Goal: Task Accomplishment & Management: Manage account settings

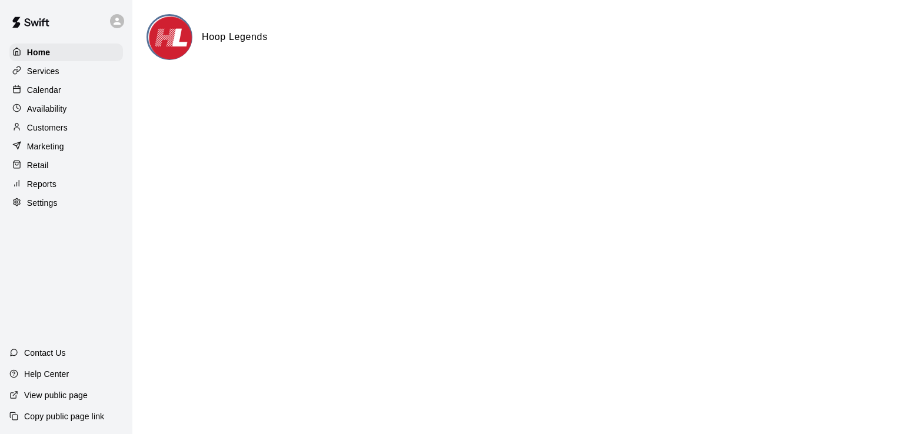
click at [49, 93] on p "Calendar" at bounding box center [44, 90] width 34 height 12
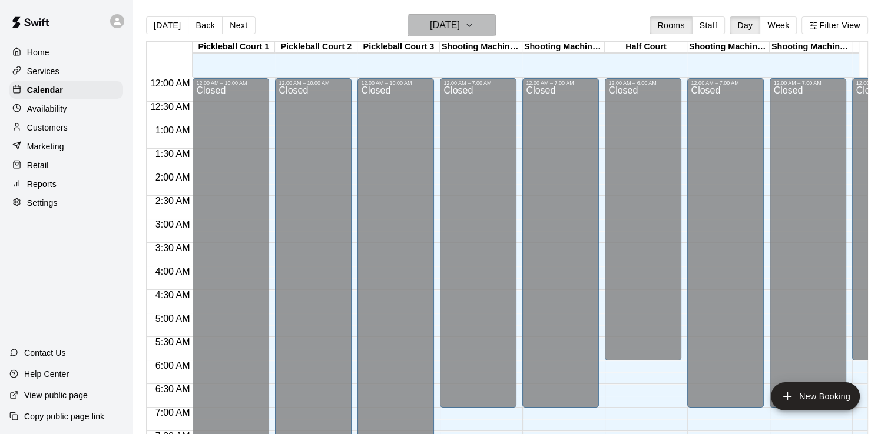
click at [459, 22] on h6 "[DATE]" at bounding box center [445, 25] width 30 height 16
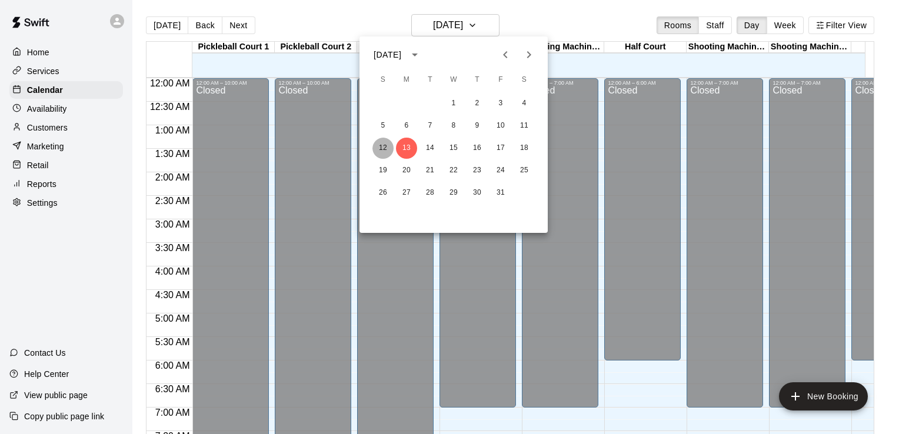
click at [384, 148] on button "12" at bounding box center [383, 148] width 21 height 21
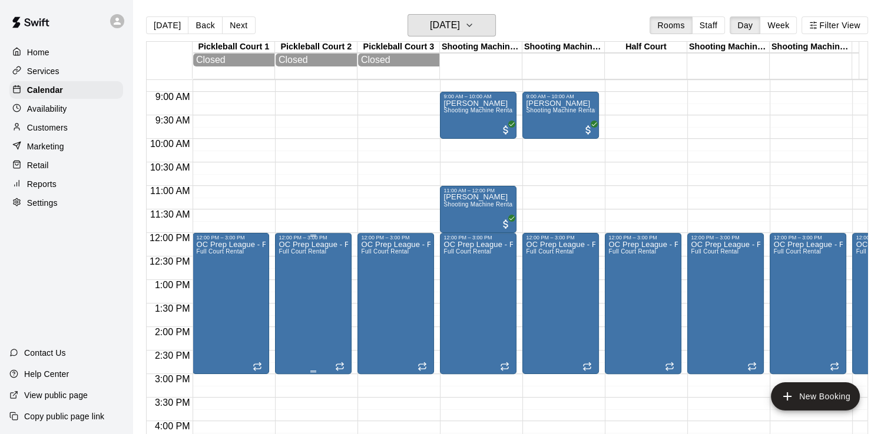
scroll to position [471, 0]
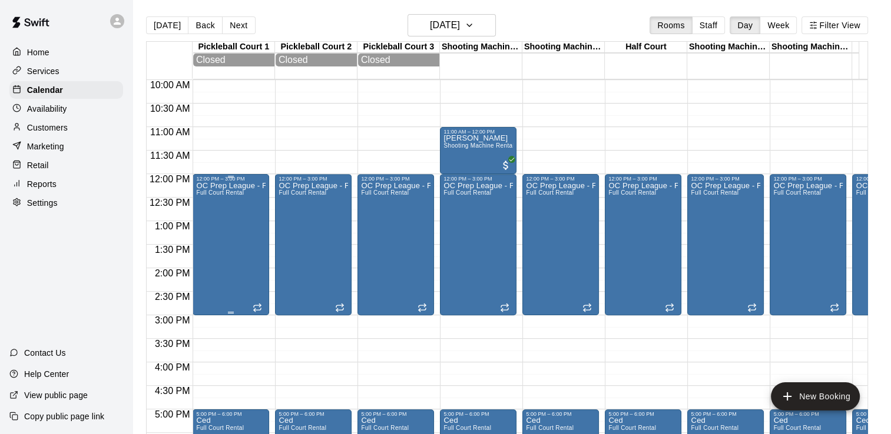
click at [240, 222] on div "OC Prep League - Fall Full Court Rental" at bounding box center [230, 399] width 69 height 434
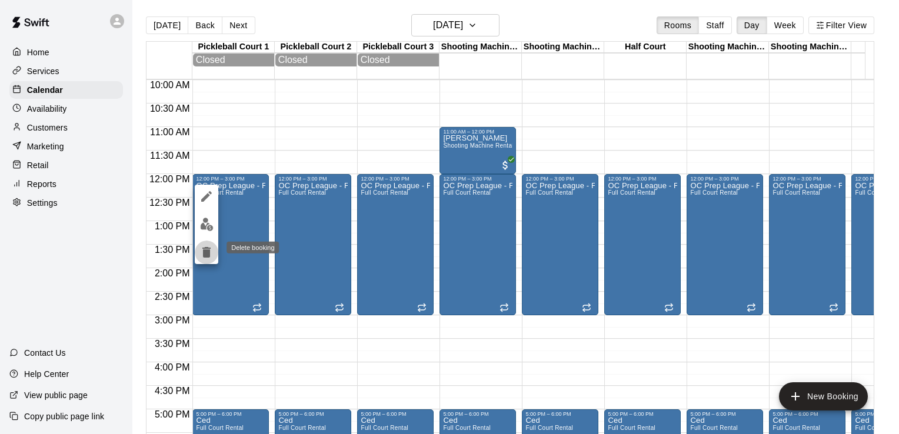
click at [208, 251] on icon "delete" at bounding box center [206, 252] width 8 height 11
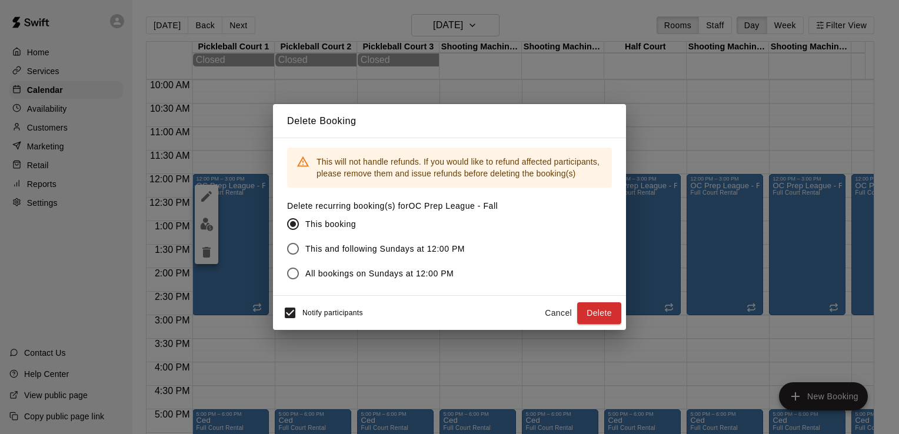
click at [611, 313] on button "Delete" at bounding box center [599, 314] width 44 height 22
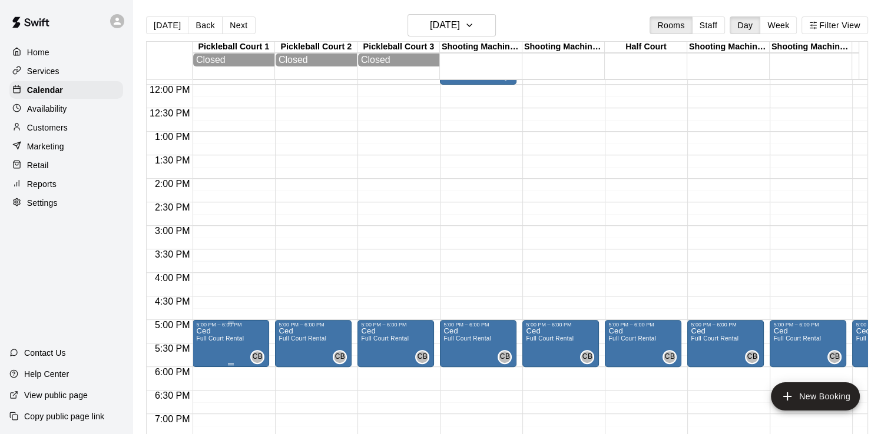
scroll to position [589, 0]
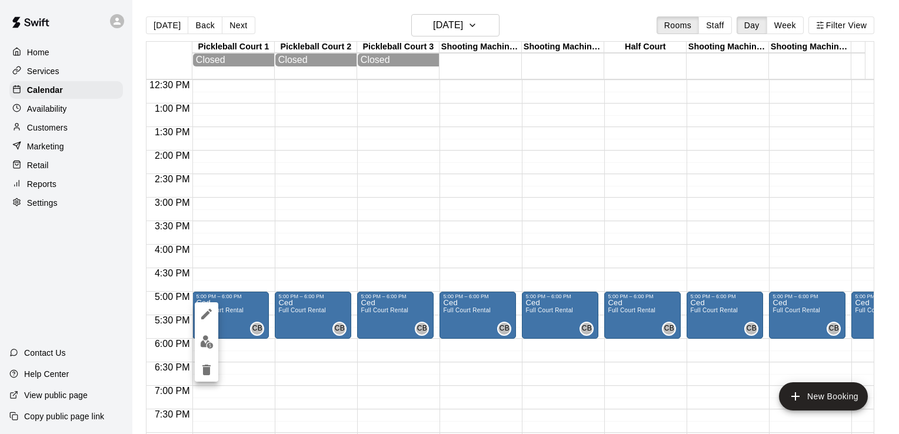
click at [294, 255] on div at bounding box center [449, 217] width 899 height 434
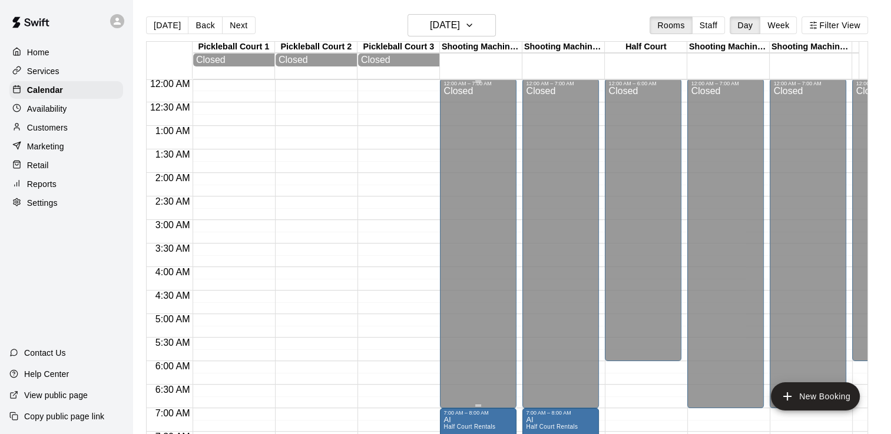
scroll to position [0, 0]
click at [460, 28] on h6 "Sunday Oct 12" at bounding box center [445, 25] width 30 height 16
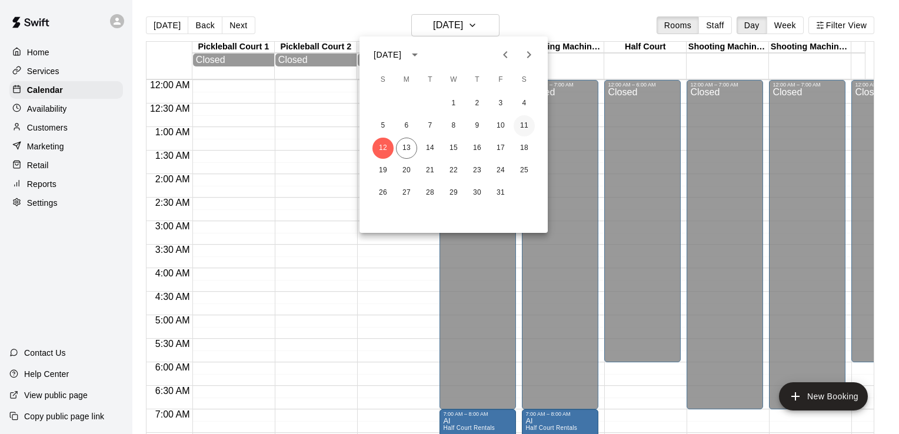
click at [529, 123] on button "11" at bounding box center [524, 125] width 21 height 21
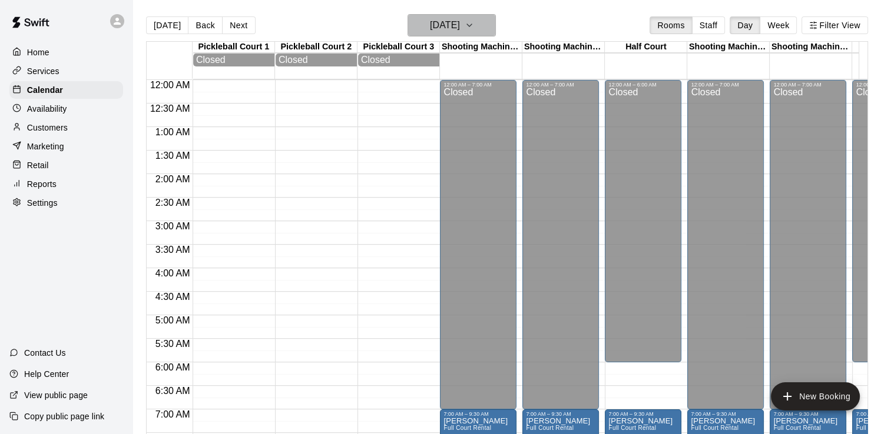
click at [491, 33] on button "Saturday Oct 11" at bounding box center [451, 25] width 88 height 22
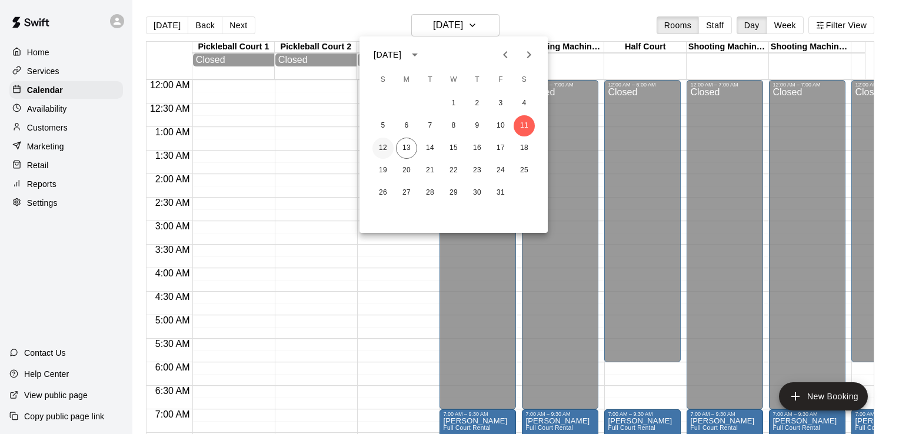
click at [379, 152] on button "12" at bounding box center [383, 148] width 21 height 21
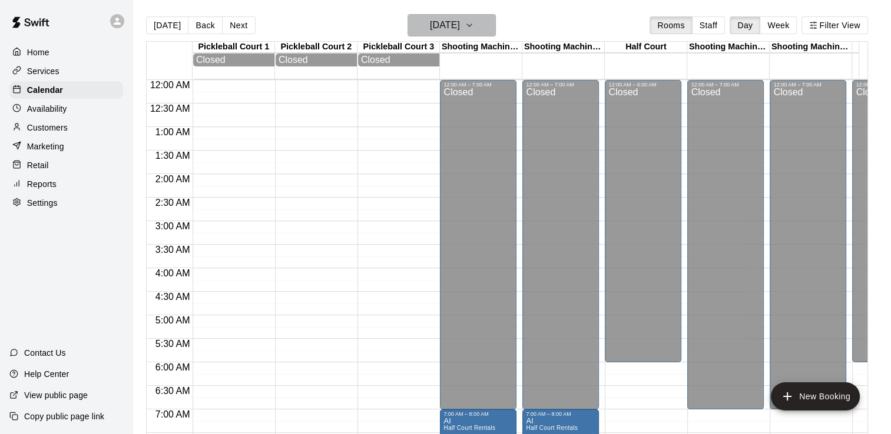
click at [447, 26] on h6 "Sunday Oct 12" at bounding box center [445, 25] width 30 height 16
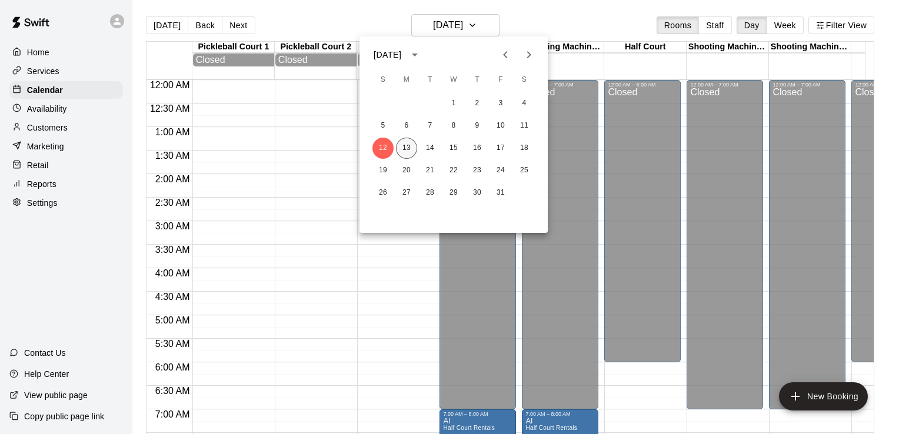
click at [410, 150] on button "13" at bounding box center [406, 148] width 21 height 21
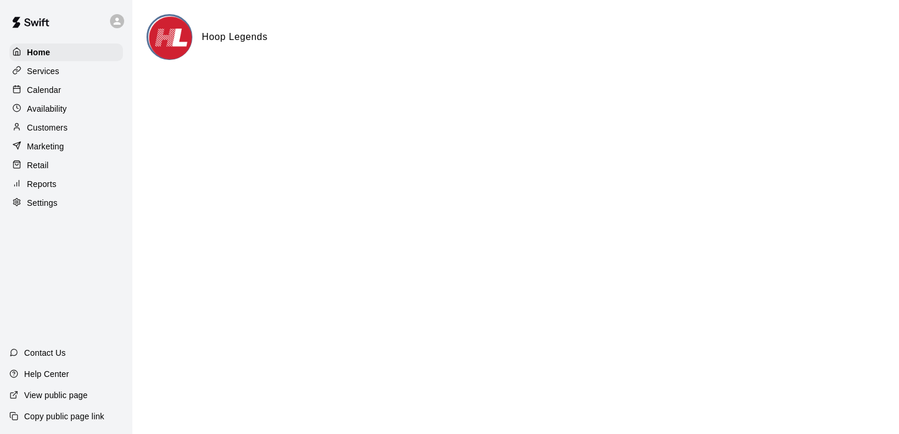
click at [64, 91] on div "Calendar" at bounding box center [66, 90] width 114 height 18
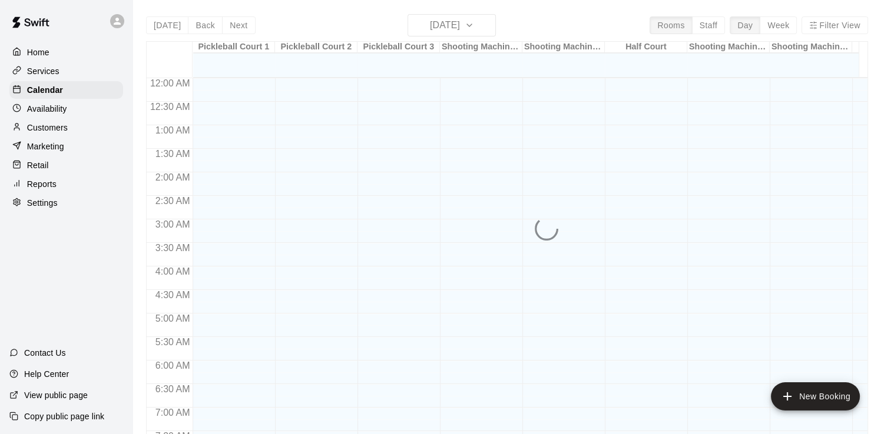
scroll to position [630, 0]
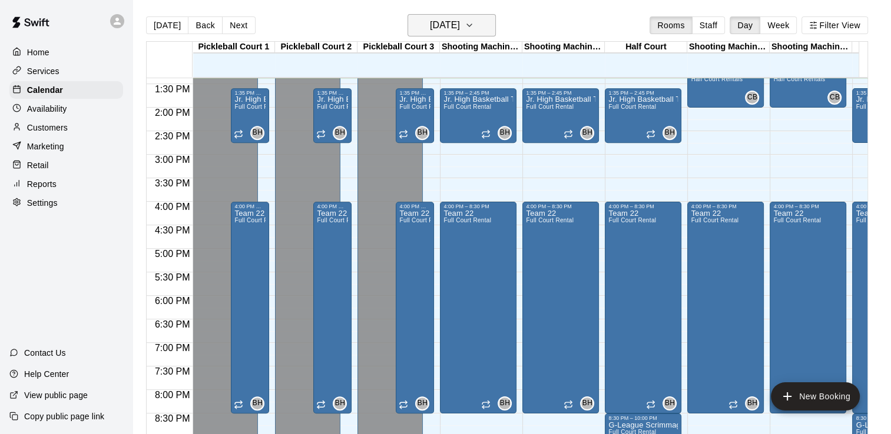
click at [460, 32] on h6 "[DATE]" at bounding box center [445, 25] width 30 height 16
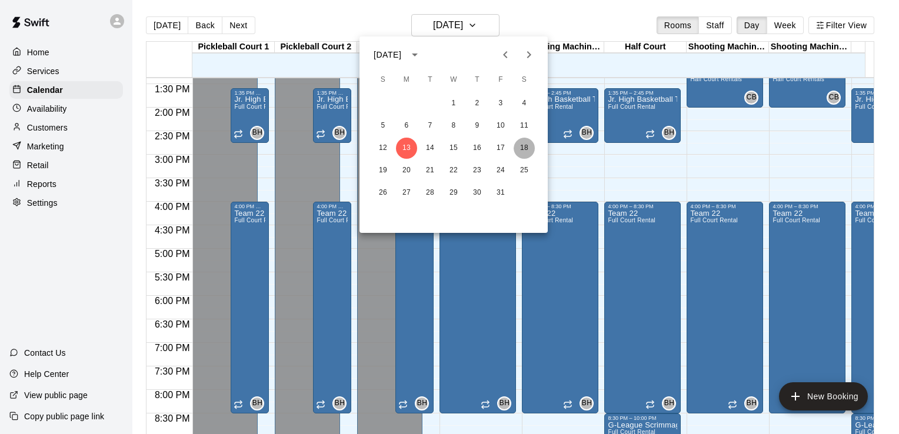
click at [521, 147] on button "18" at bounding box center [524, 148] width 21 height 21
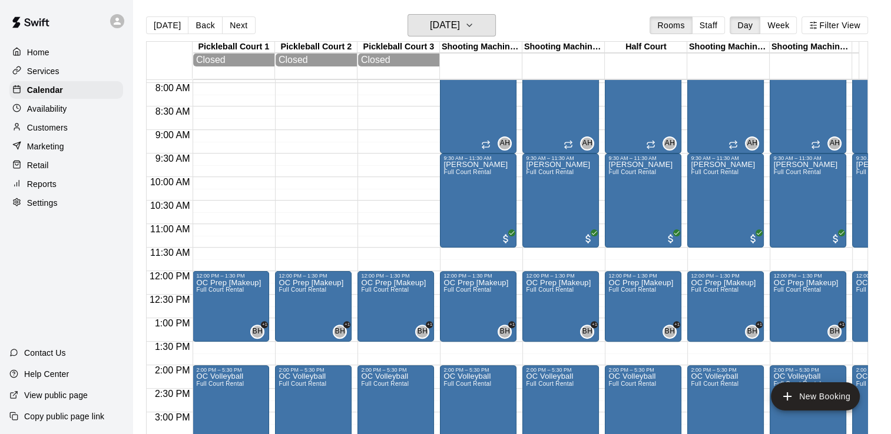
scroll to position [394, 0]
